Goal: Task Accomplishment & Management: Manage account settings

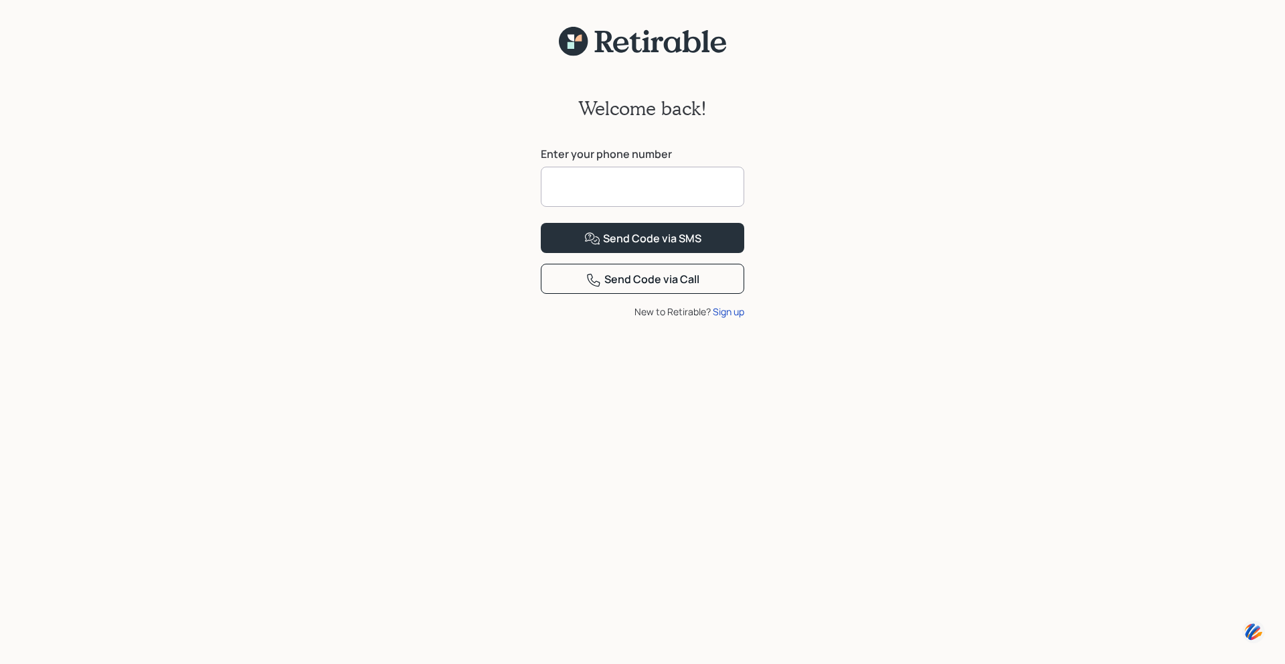
click at [610, 186] on input at bounding box center [642, 187] width 203 height 40
type input "**********"
click at [541, 223] on button "Send Code via SMS" at bounding box center [642, 238] width 203 height 30
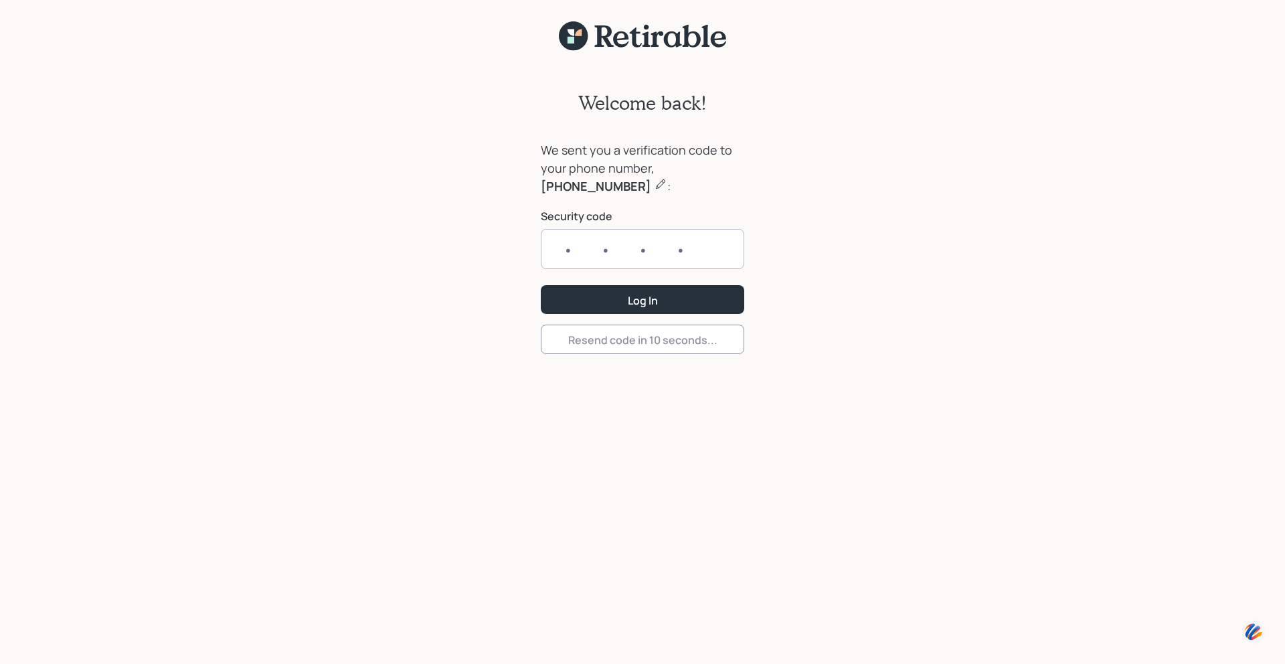
scroll to position [15, 0]
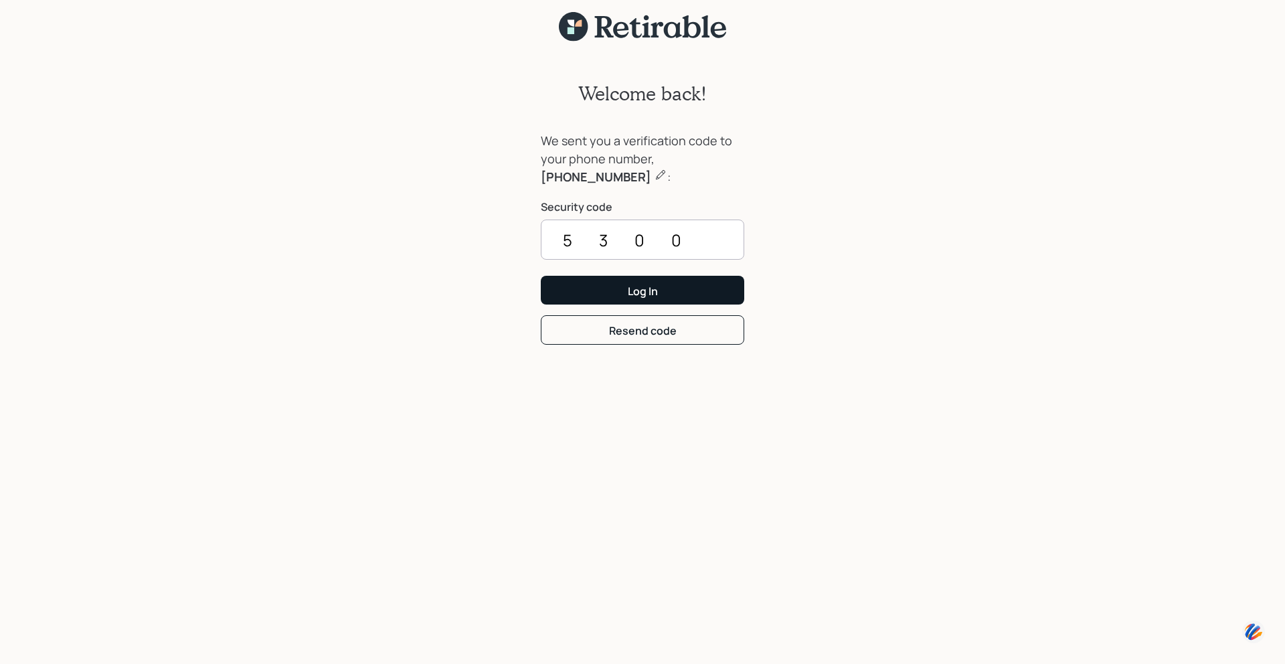
type input "5300"
click at [640, 289] on div "Log In" at bounding box center [643, 291] width 30 height 15
